Goal: Task Accomplishment & Management: Complete application form

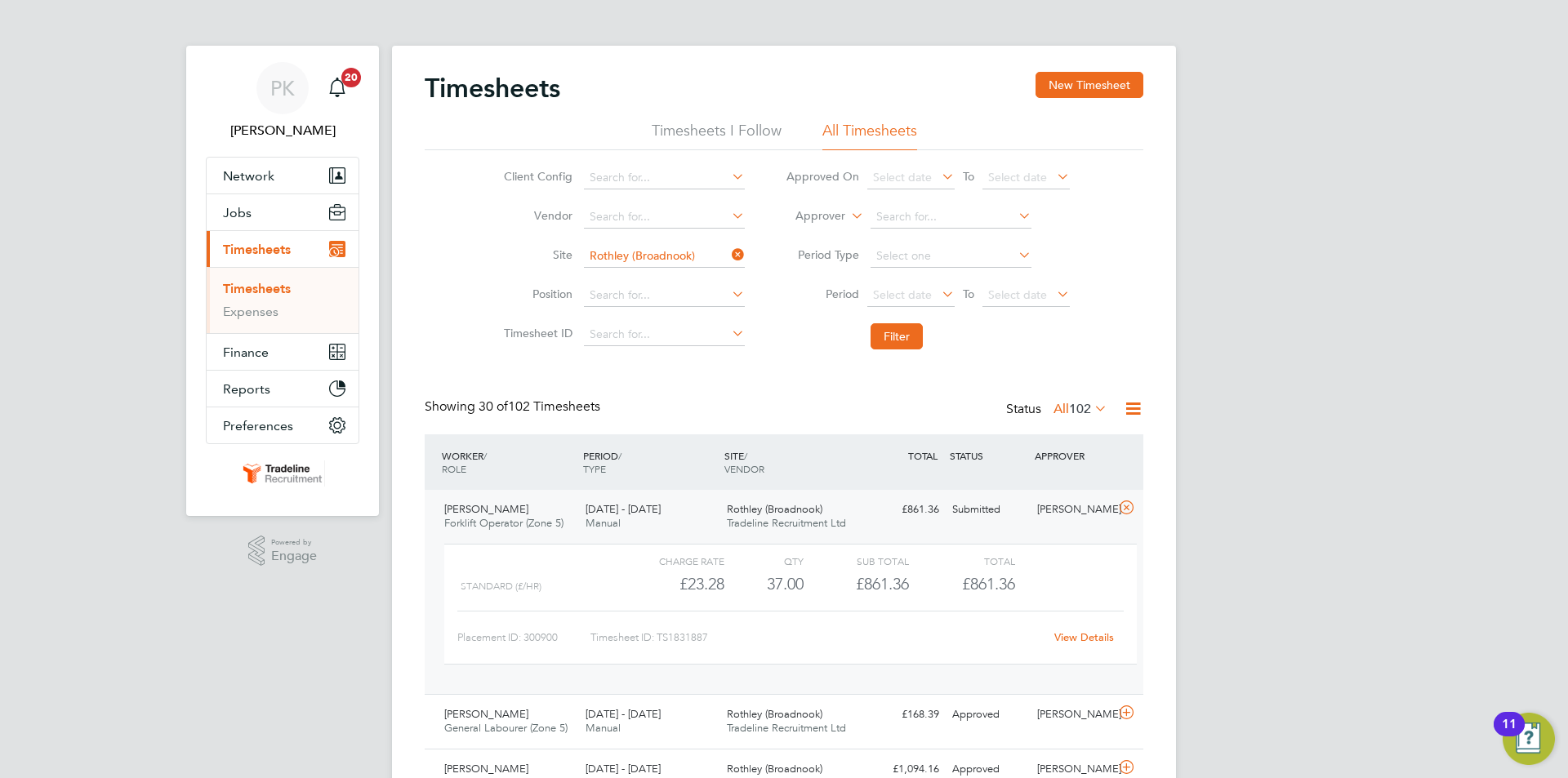
click at [1009, 515] on div "Submitted" at bounding box center [988, 510] width 85 height 27
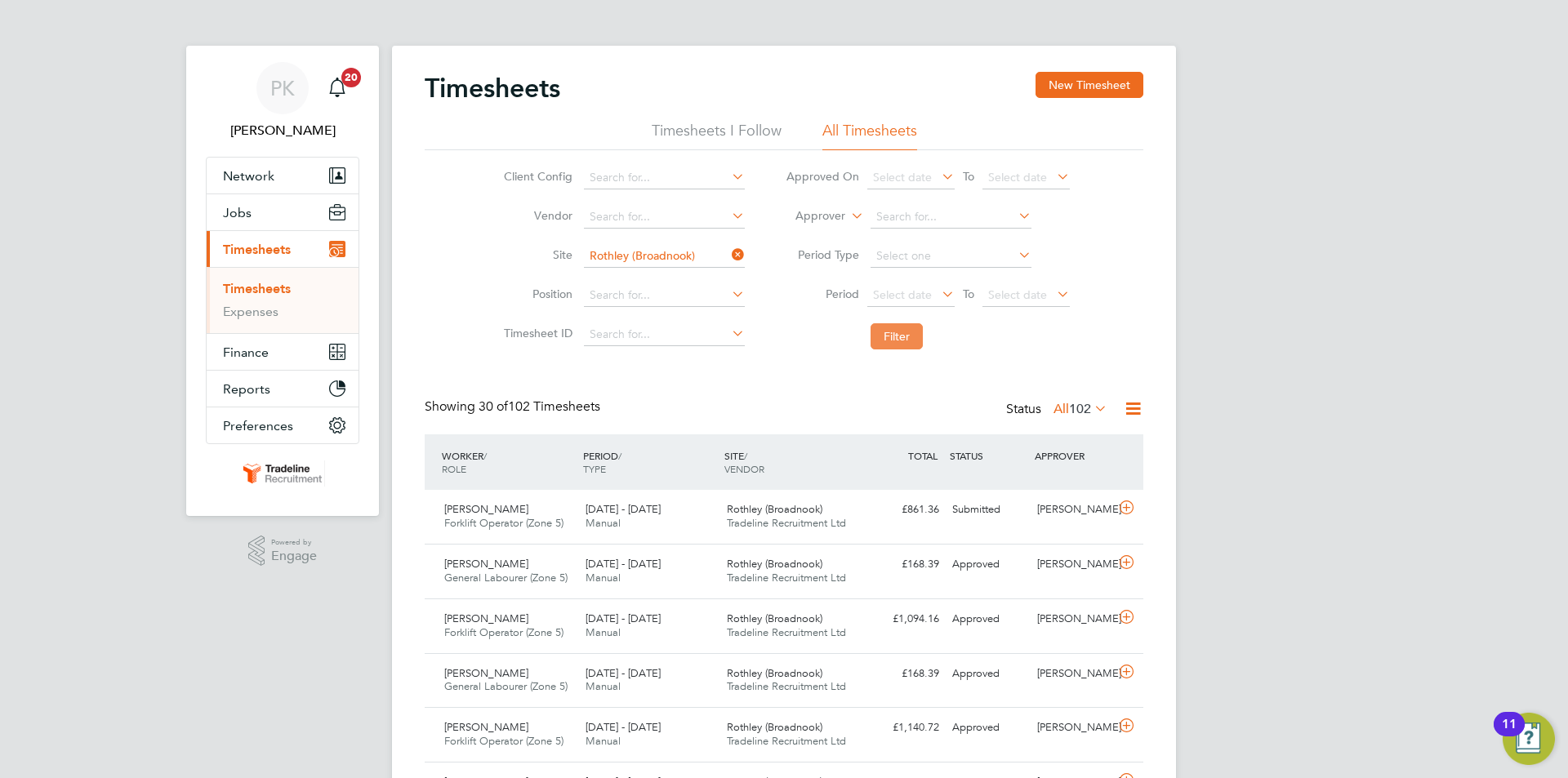
click at [907, 333] on button "Filter" at bounding box center [896, 337] width 52 height 26
click at [702, 253] on input at bounding box center [664, 257] width 161 height 23
click at [681, 283] on li "Bulking ton" at bounding box center [663, 279] width 162 height 22
type input "Bulkington"
click at [880, 337] on button "Filter" at bounding box center [896, 337] width 52 height 26
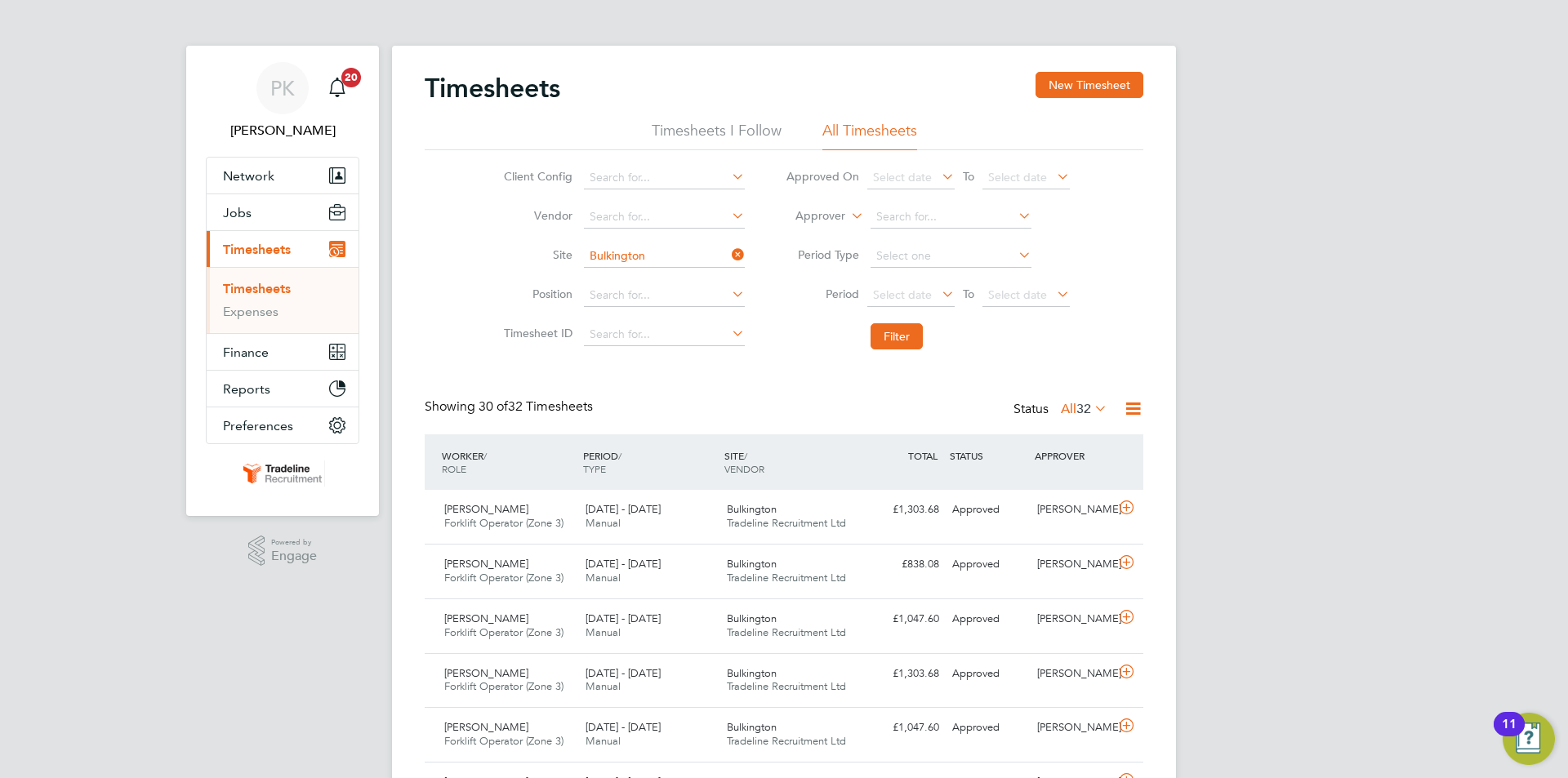
click at [253, 248] on span "Timesheets" at bounding box center [257, 249] width 68 height 16
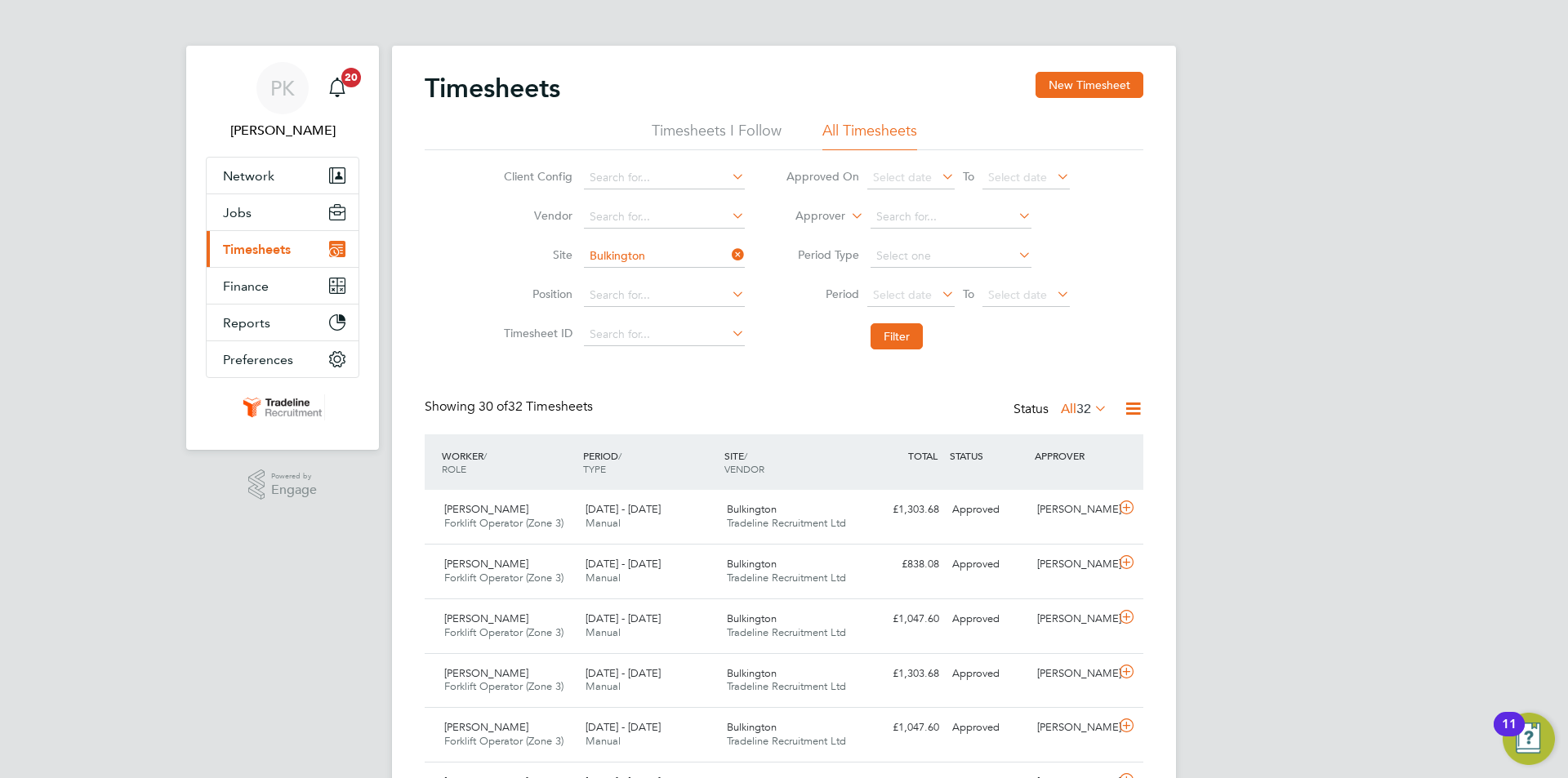
click at [253, 248] on span "Timesheets" at bounding box center [257, 249] width 68 height 16
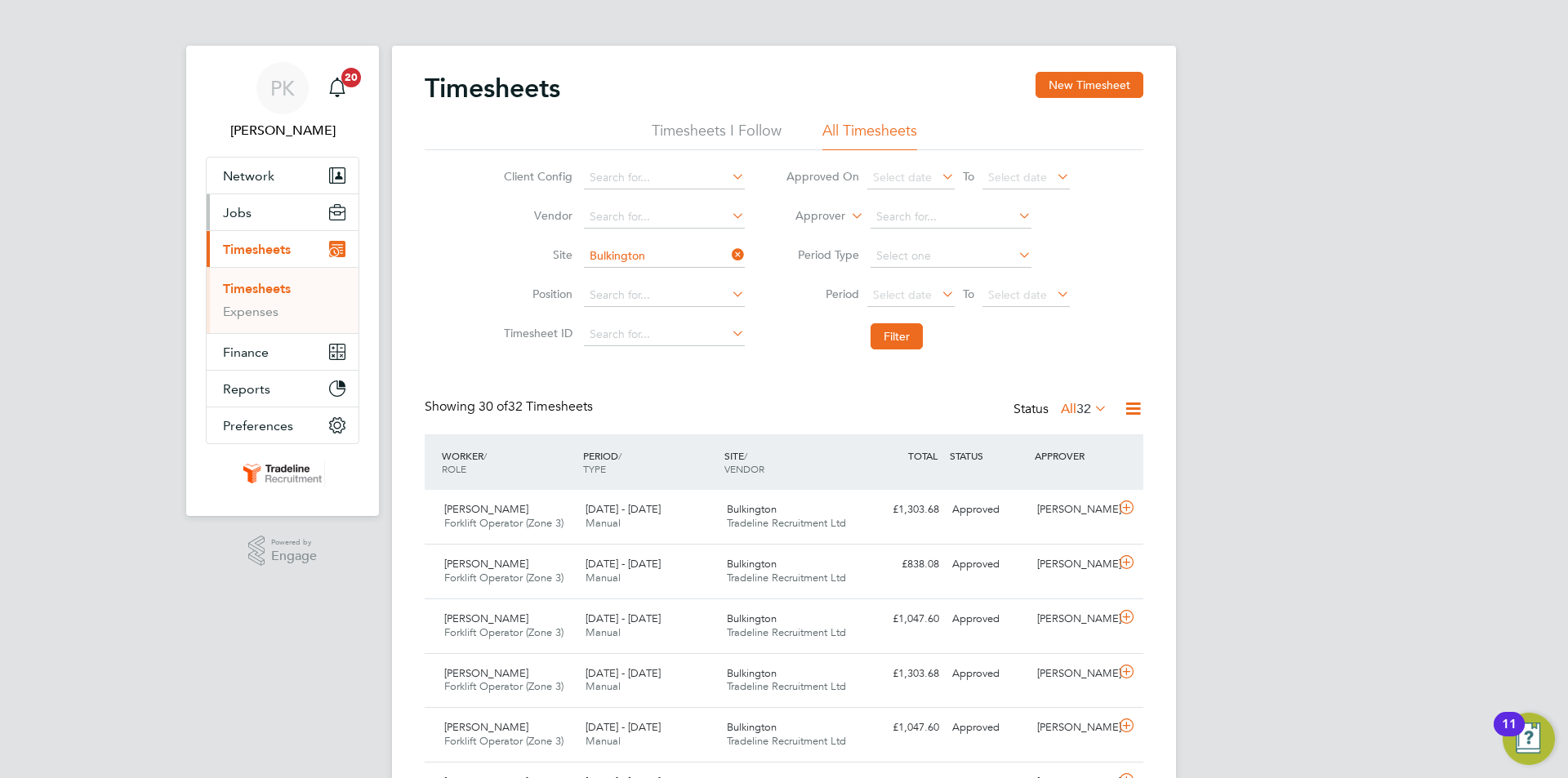
click at [233, 211] on span "Jobs" at bounding box center [237, 213] width 29 height 16
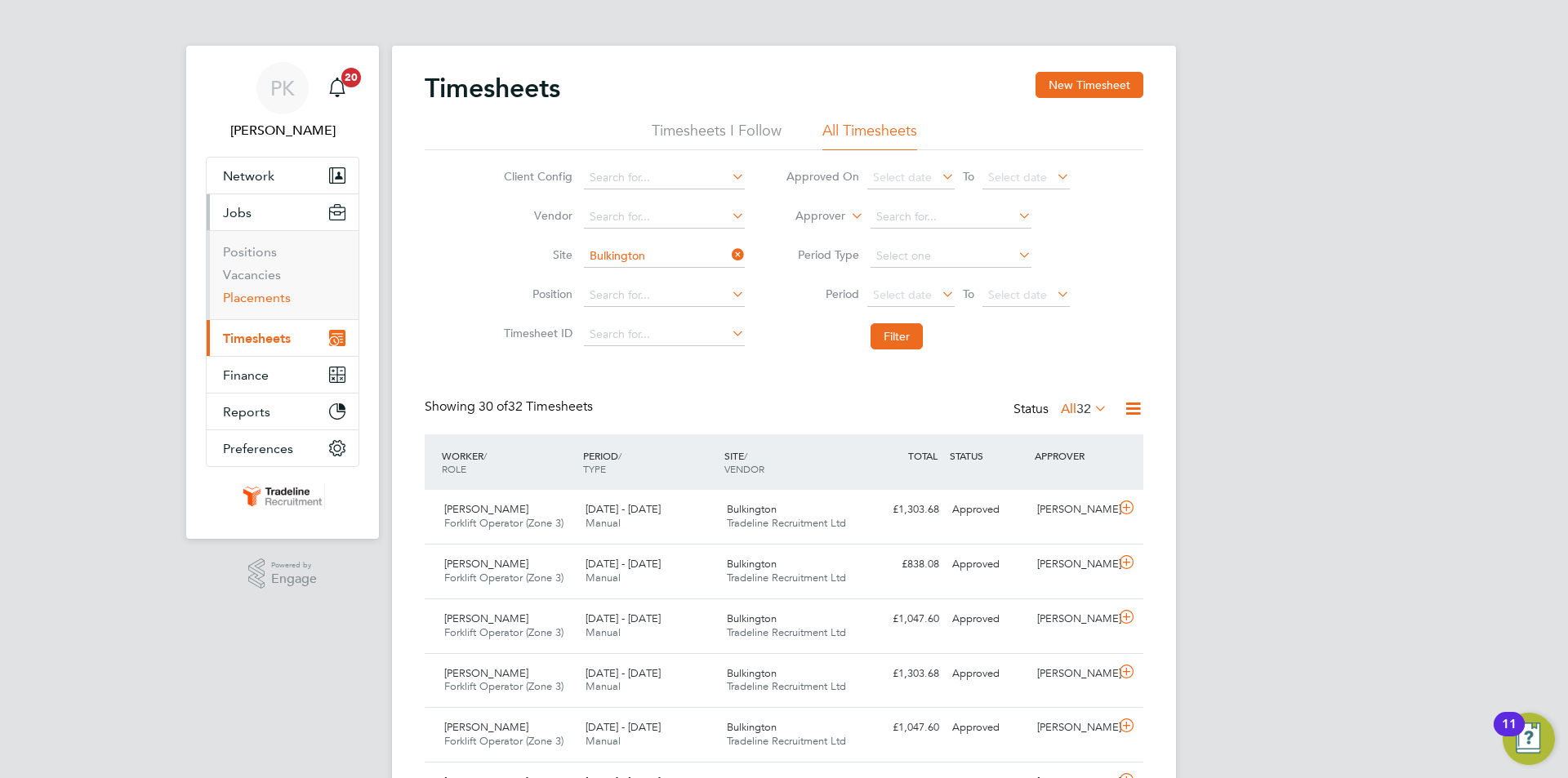
click at [236, 301] on link "Placements" at bounding box center [257, 297] width 68 height 16
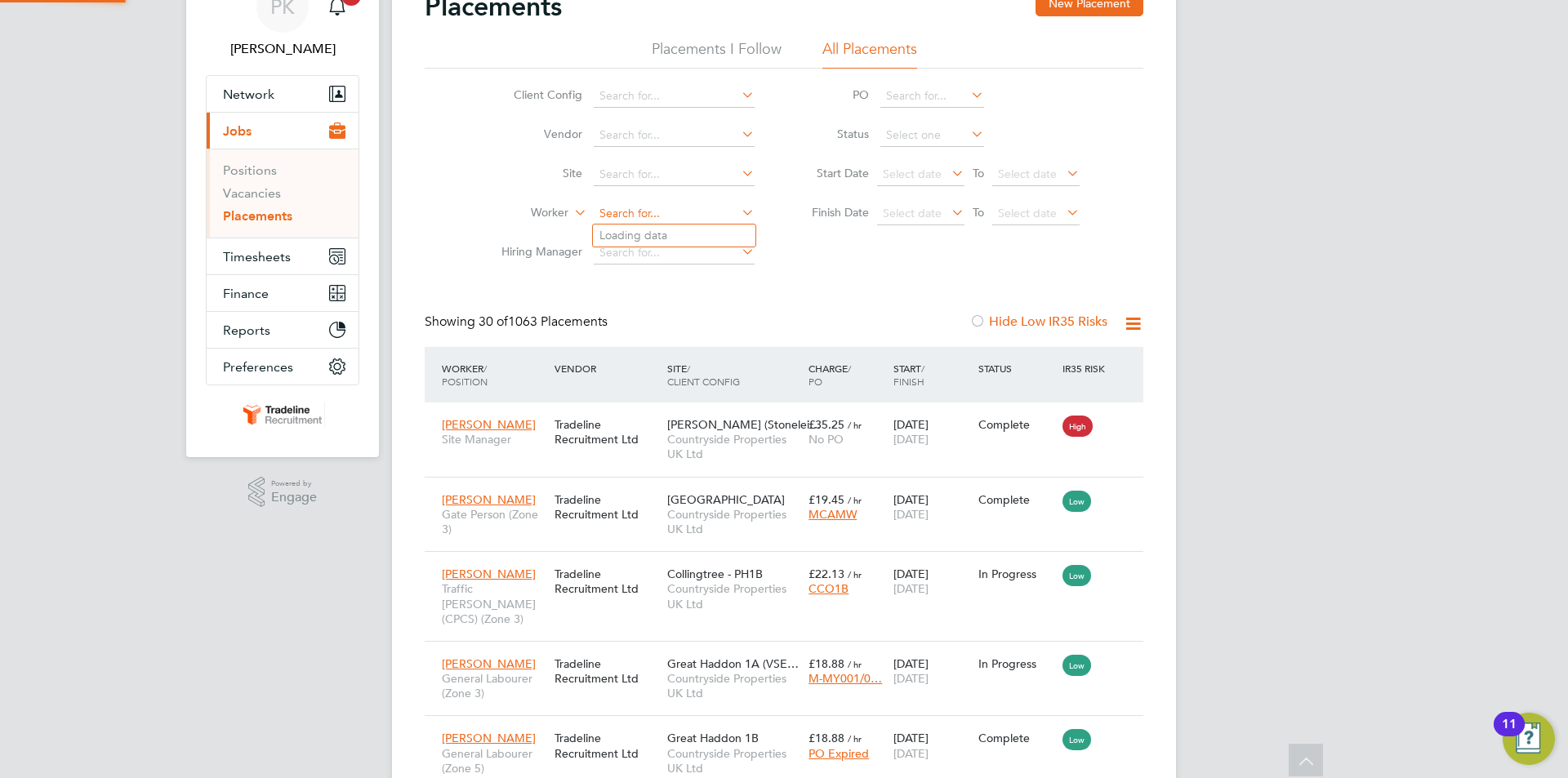
click at [682, 212] on input at bounding box center [674, 214] width 161 height 23
click at [682, 170] on input at bounding box center [674, 175] width 161 height 23
click at [681, 193] on li "Bulk ington" at bounding box center [674, 196] width 162 height 22
type input "Bulkington"
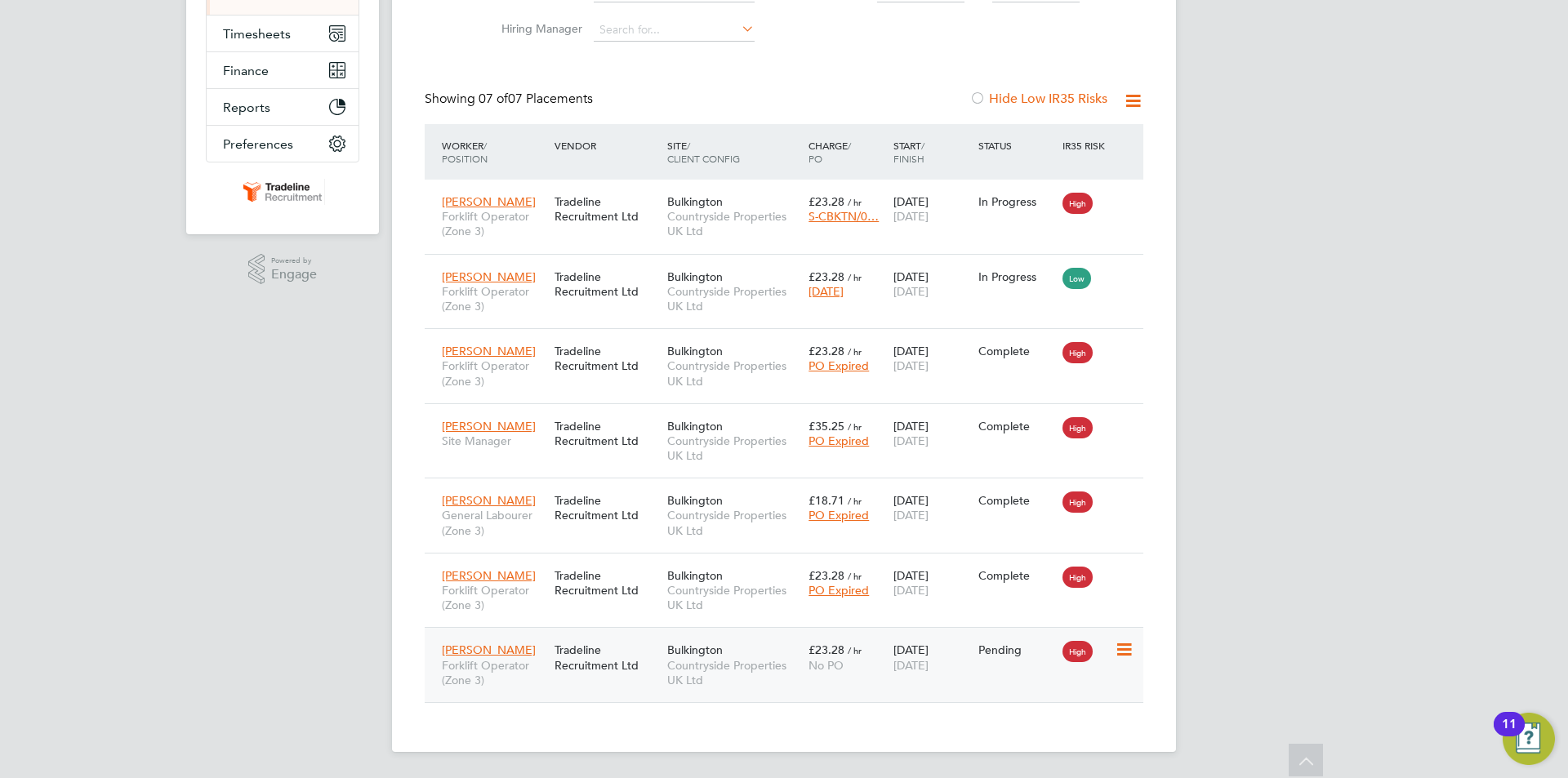
click at [1043, 676] on div "[PERSON_NAME] Forklift Operator (Zone 3) Tradeline Recruitment Ltd Bulkington C…" at bounding box center [784, 665] width 719 height 75
click at [1126, 648] on icon at bounding box center [1123, 650] width 17 height 20
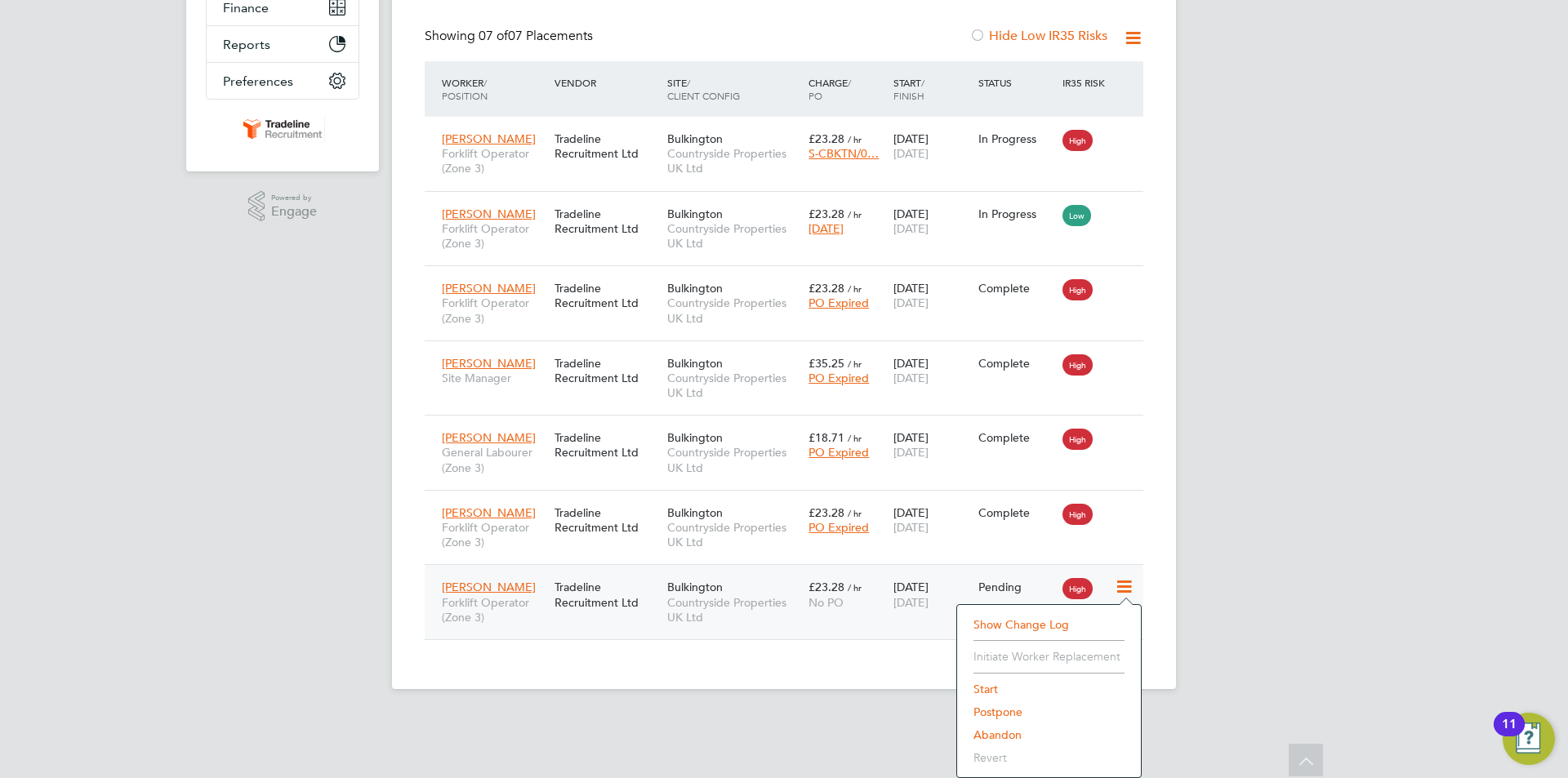
click at [993, 689] on li "Start" at bounding box center [1049, 689] width 167 height 23
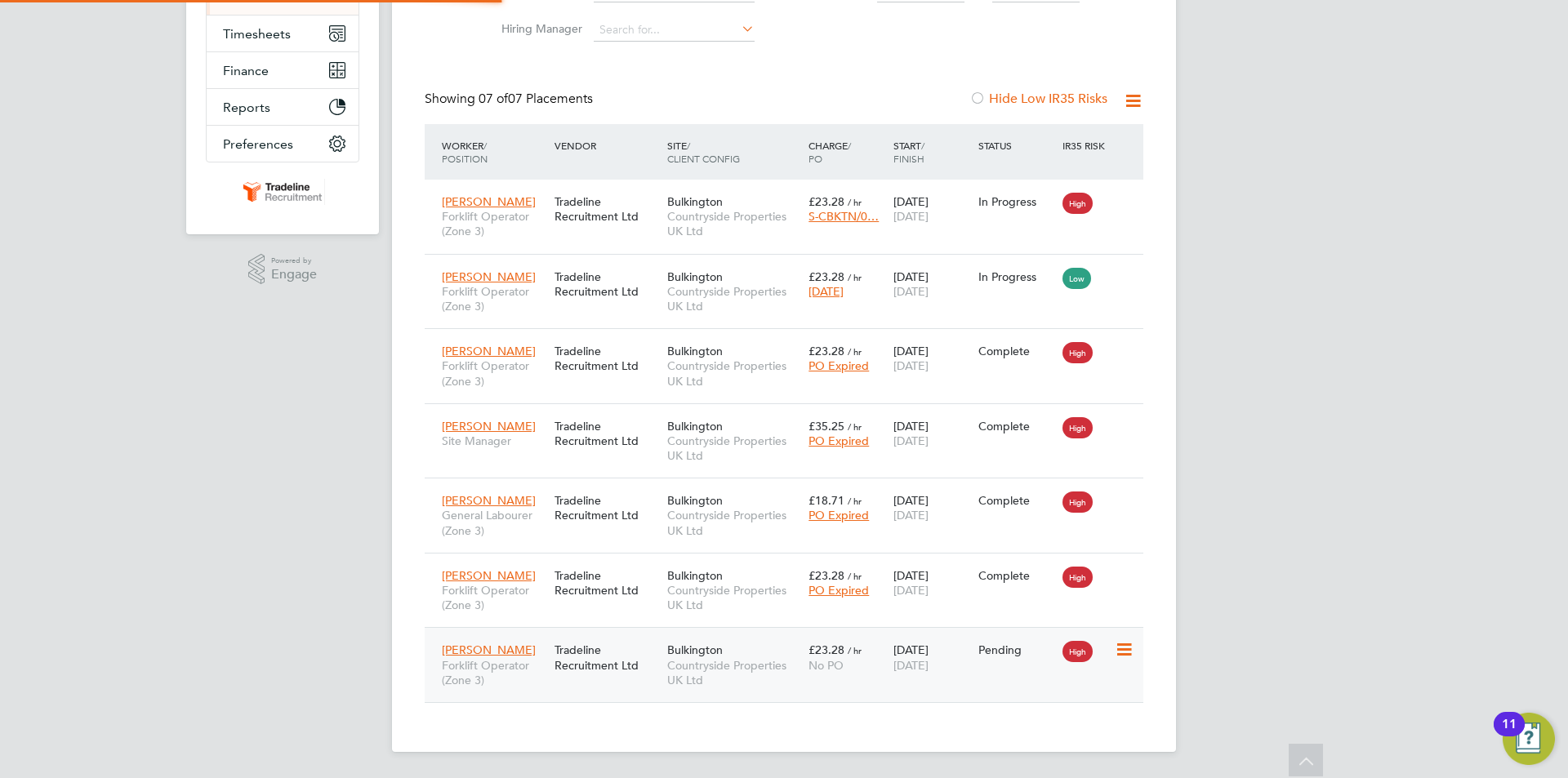
type input "[PERSON_NAME]"
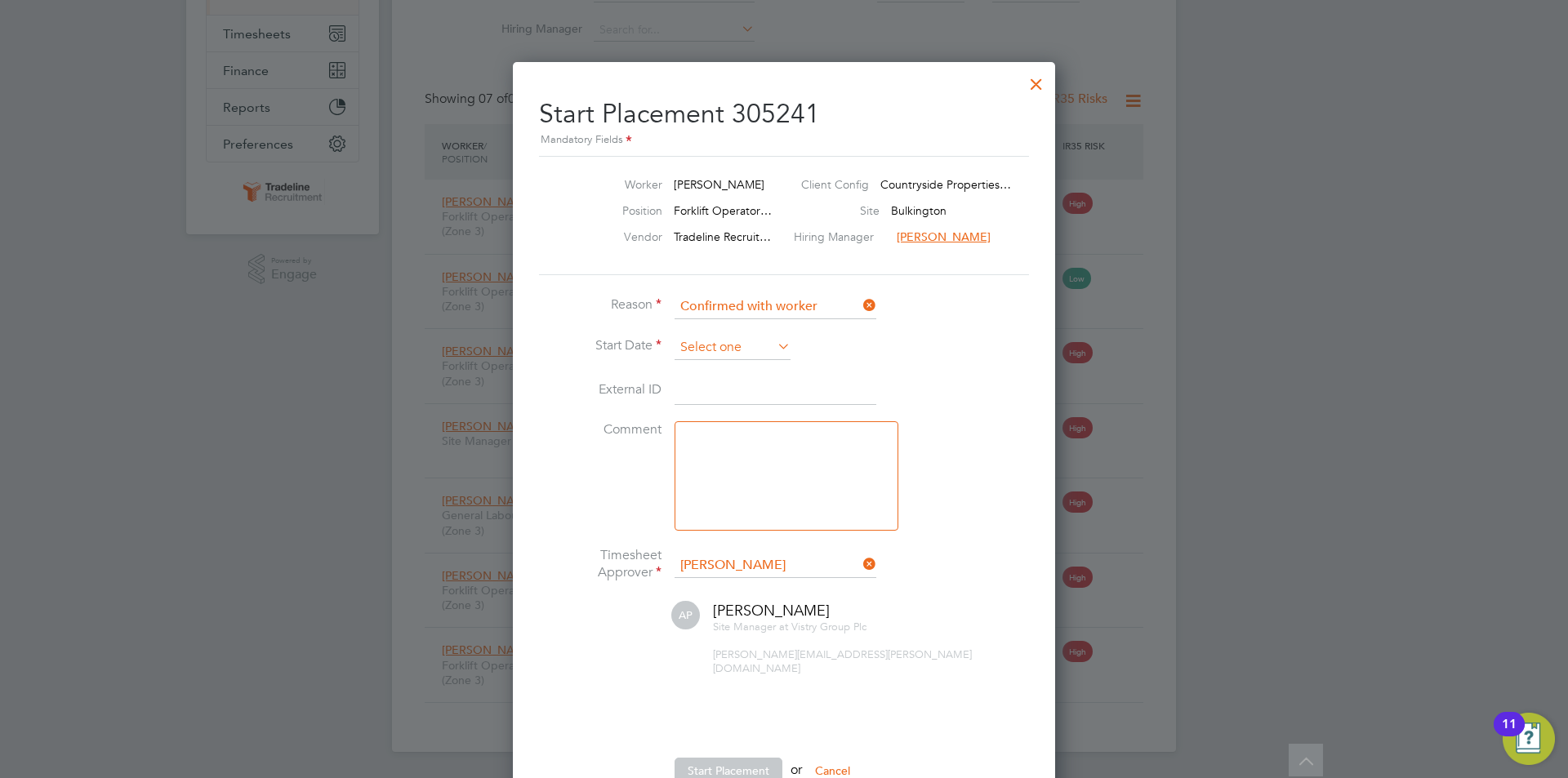
click at [733, 343] on input at bounding box center [733, 348] width 116 height 25
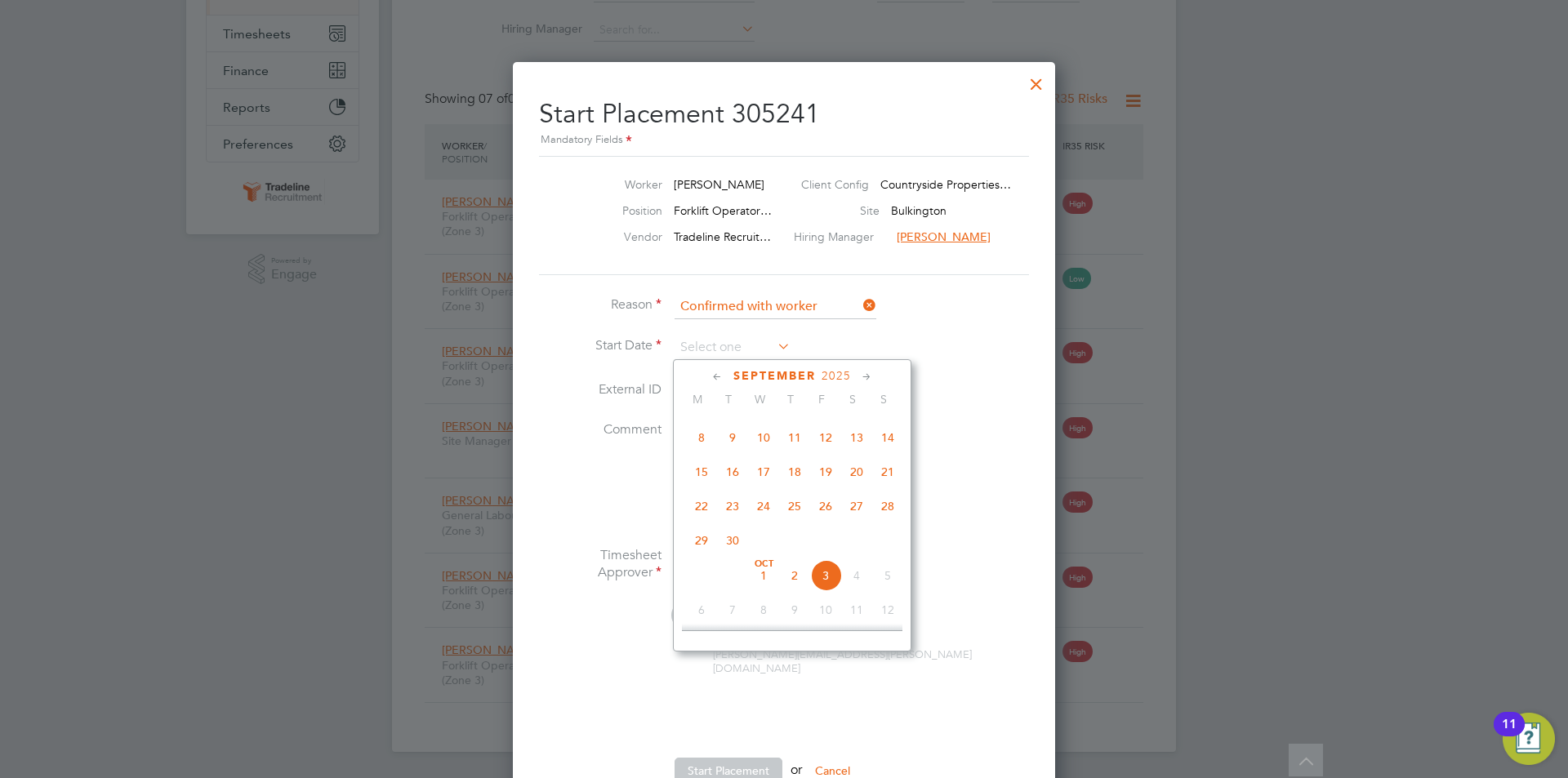
click at [830, 511] on span "26" at bounding box center [825, 506] width 31 height 31
type input "[DATE]"
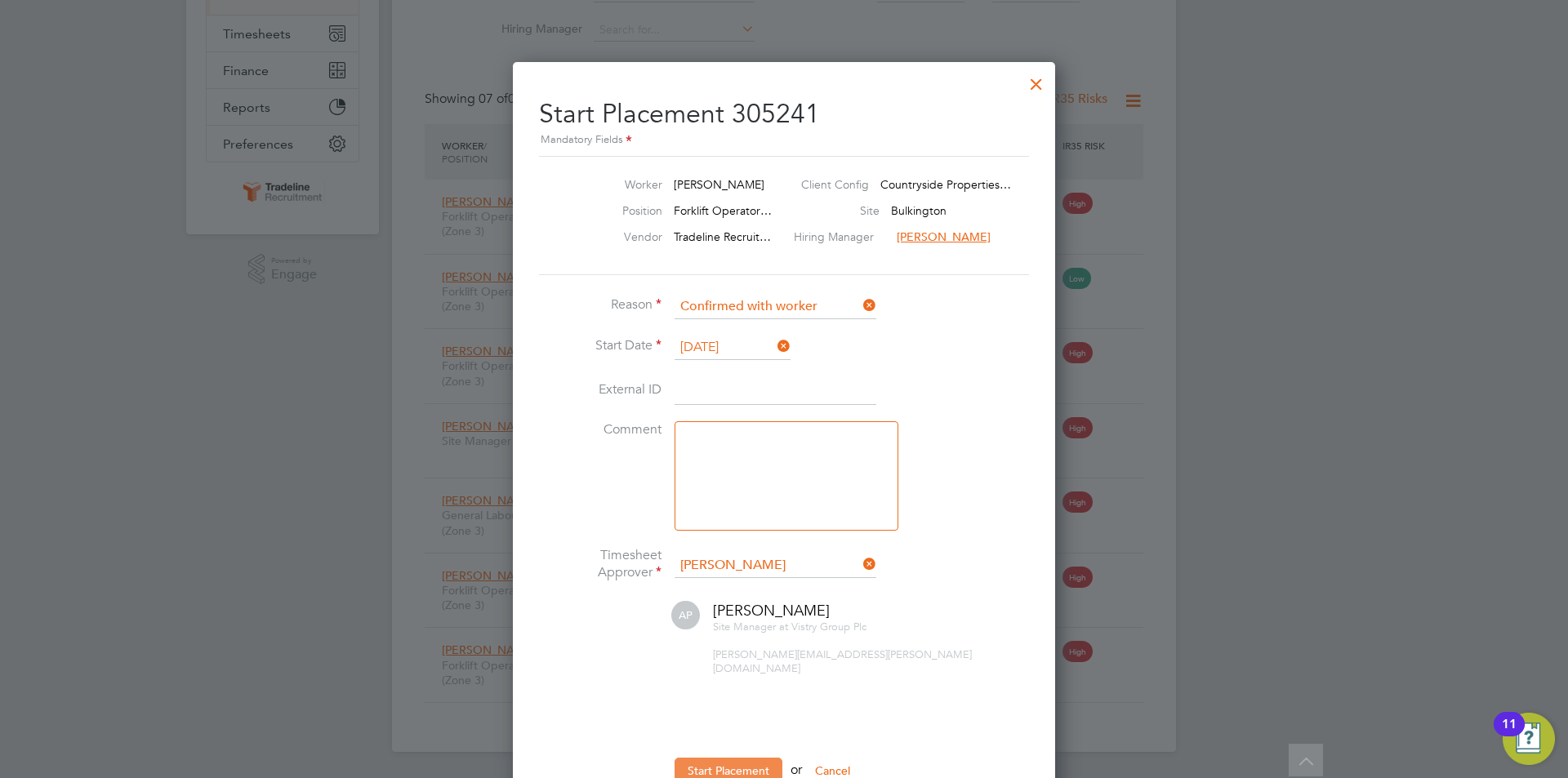
click at [722, 757] on button "Start Placement" at bounding box center [729, 771] width 108 height 26
